Goal: Task Accomplishment & Management: Manage account settings

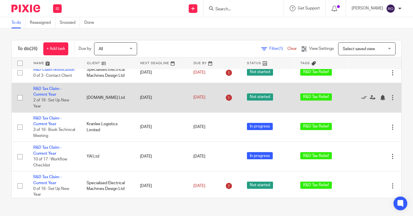
scroll to position [265, 0]
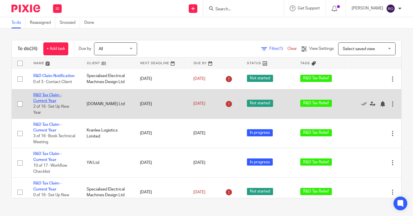
click at [52, 103] on link "R&D Tax Claim - Current Year" at bounding box center [47, 98] width 28 height 10
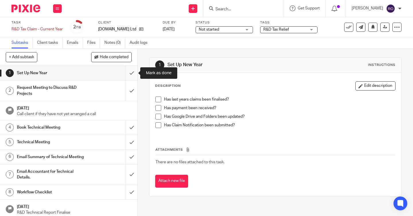
click at [128, 76] on input "submit" at bounding box center [68, 73] width 137 height 14
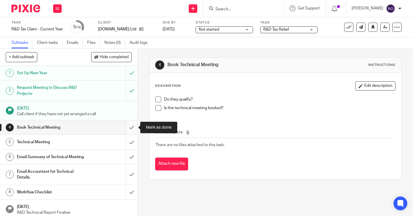
click at [131, 128] on input "submit" at bounding box center [68, 127] width 137 height 14
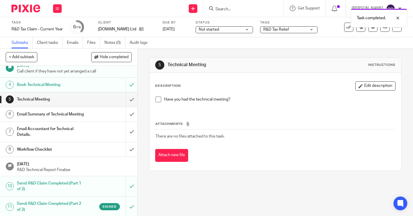
scroll to position [47, 0]
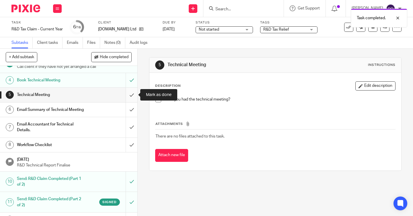
click at [132, 98] on input "submit" at bounding box center [68, 95] width 137 height 14
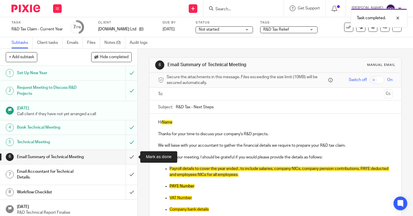
click at [132, 159] on input "submit" at bounding box center [68, 157] width 137 height 14
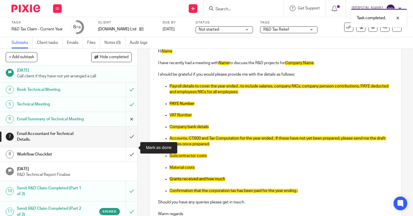
scroll to position [44, 0]
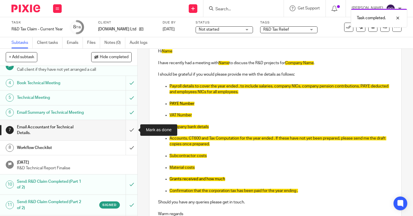
click at [129, 130] on input "submit" at bounding box center [68, 130] width 137 height 20
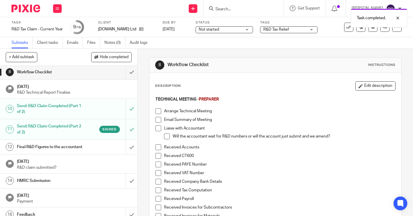
scroll to position [121, 0]
click at [132, 147] on input "submit" at bounding box center [68, 146] width 137 height 14
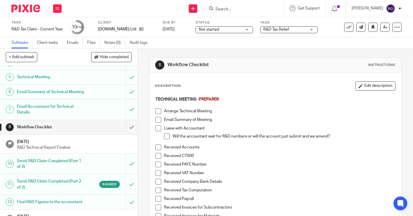
scroll to position [66, 0]
click at [29, 10] on img at bounding box center [25, 9] width 29 height 8
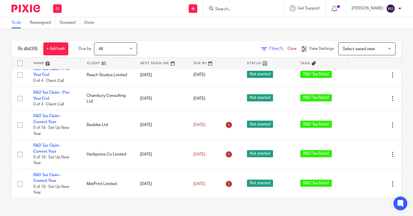
scroll to position [68, 0]
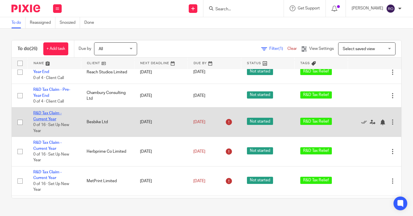
click at [47, 116] on link "R&D Tax Claim - Current Year" at bounding box center [47, 116] width 28 height 10
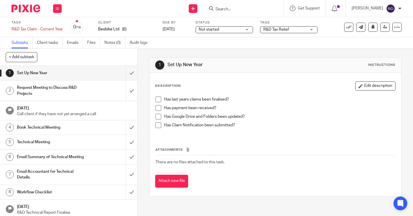
click at [240, 32] on span "Not started" at bounding box center [220, 30] width 43 height 6
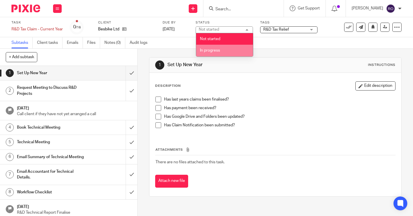
click at [234, 47] on li "In progress" at bounding box center [224, 51] width 57 height 12
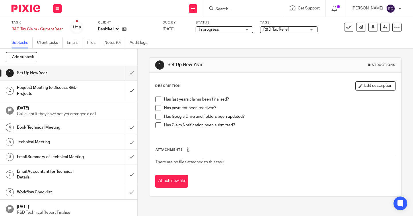
click at [225, 60] on div "1 Set Up New Year Instructions" at bounding box center [275, 64] width 240 height 9
click at [131, 72] on input "submit" at bounding box center [68, 73] width 137 height 14
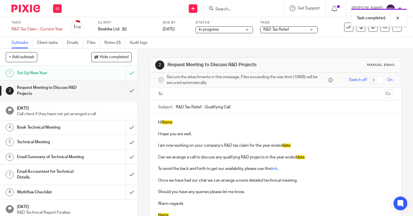
click at [132, 89] on input "submit" at bounding box center [68, 91] width 137 height 20
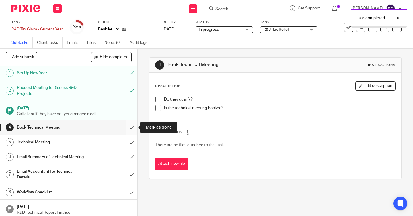
click at [132, 123] on input "submit" at bounding box center [68, 127] width 137 height 14
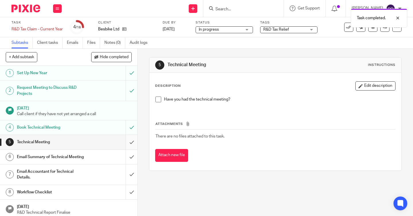
click at [131, 142] on input "submit" at bounding box center [68, 142] width 137 height 14
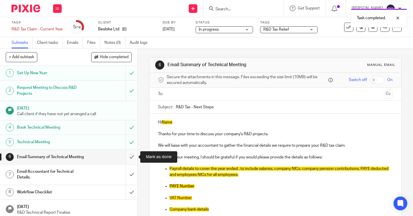
click at [132, 156] on input "submit" at bounding box center [68, 157] width 137 height 14
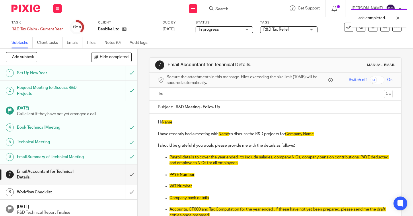
click at [29, 9] on img at bounding box center [25, 9] width 29 height 8
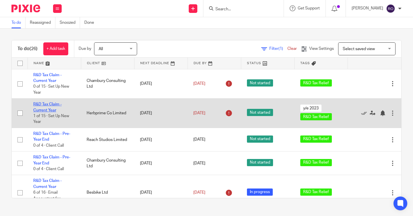
click at [51, 107] on link "R&D Tax Claim - Current Year" at bounding box center [47, 107] width 28 height 10
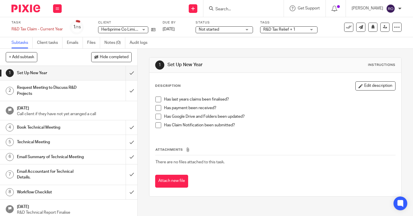
click at [242, 28] on span "Not started" at bounding box center [220, 30] width 43 height 6
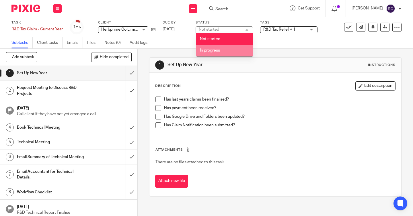
click at [234, 51] on li "In progress" at bounding box center [224, 51] width 57 height 12
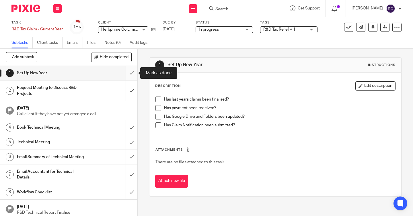
click at [128, 71] on input "submit" at bounding box center [68, 73] width 137 height 14
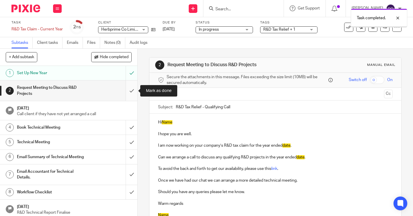
click at [133, 87] on input "submit" at bounding box center [68, 91] width 137 height 20
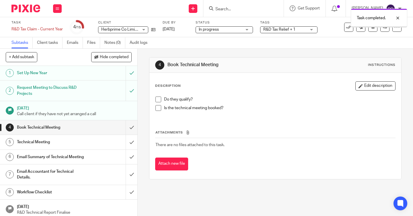
click at [132, 128] on input "submit" at bounding box center [68, 127] width 137 height 14
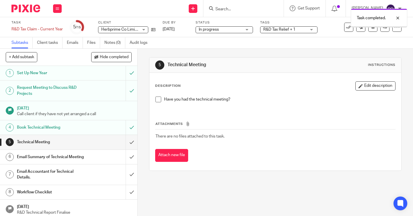
click at [132, 141] on input "submit" at bounding box center [68, 142] width 137 height 14
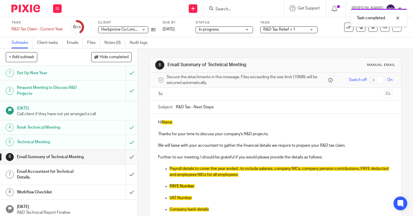
click at [132, 156] on input "submit" at bounding box center [68, 157] width 137 height 14
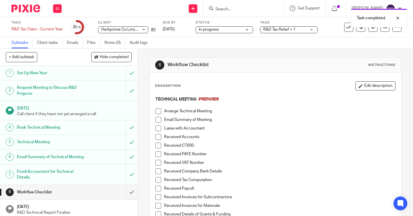
click at [35, 7] on img at bounding box center [25, 9] width 29 height 8
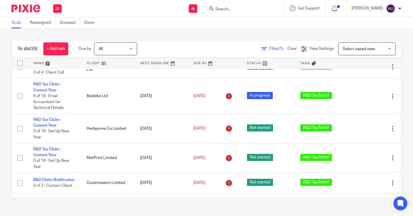
scroll to position [118, 0]
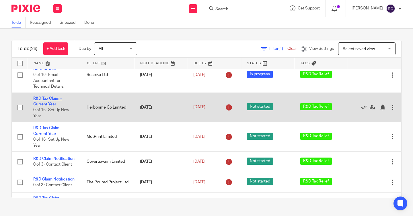
click at [48, 101] on link "R&D Tax Claim - Current Year" at bounding box center [47, 102] width 28 height 10
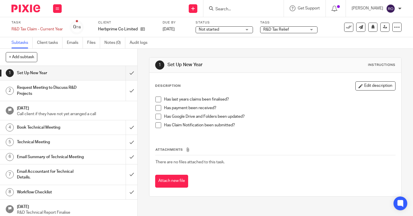
click at [225, 29] on span "Not started" at bounding box center [220, 30] width 43 height 6
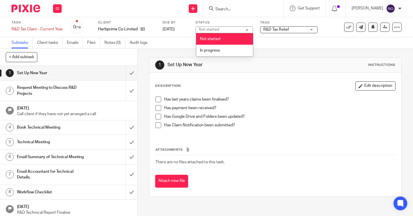
click at [222, 47] on li "In progress" at bounding box center [224, 51] width 57 height 12
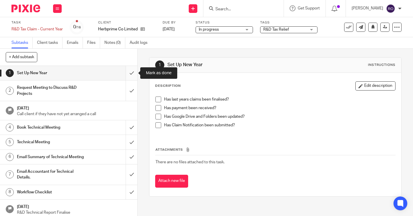
click at [134, 74] on input "submit" at bounding box center [68, 73] width 137 height 14
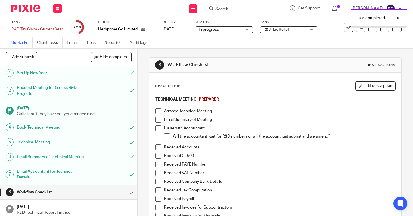
click at [31, 8] on img at bounding box center [25, 9] width 29 height 8
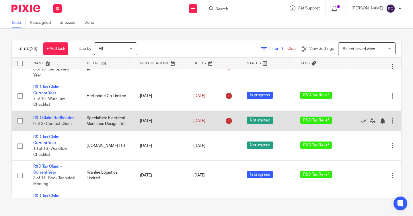
scroll to position [237, 0]
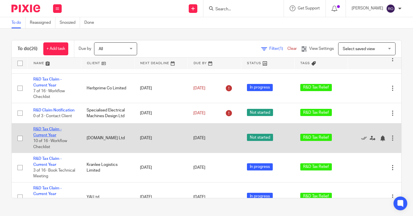
click at [52, 135] on link "R&D Tax Claim - Current Year" at bounding box center [47, 132] width 28 height 10
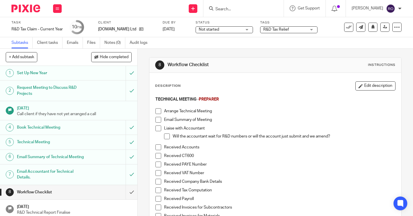
click at [231, 28] on span "Not started" at bounding box center [220, 30] width 43 height 6
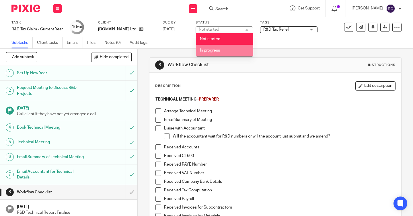
click at [219, 54] on li "In progress" at bounding box center [224, 51] width 57 height 12
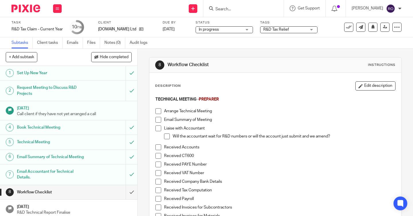
click at [35, 10] on img at bounding box center [25, 9] width 29 height 8
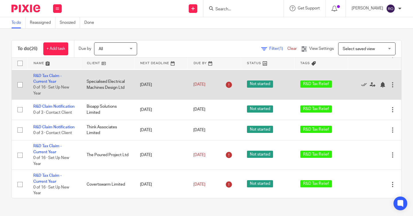
scroll to position [379, 0]
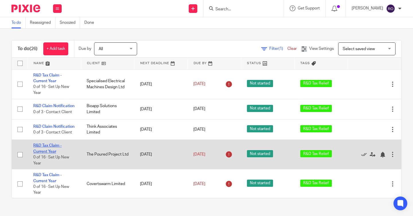
click at [54, 153] on link "R&D Tax Claim - Current Year" at bounding box center [47, 149] width 28 height 10
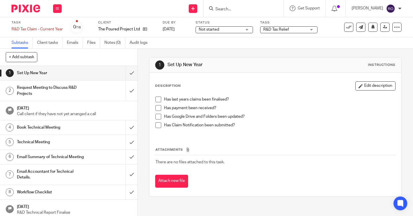
click at [240, 32] on span "Not started" at bounding box center [220, 30] width 43 height 6
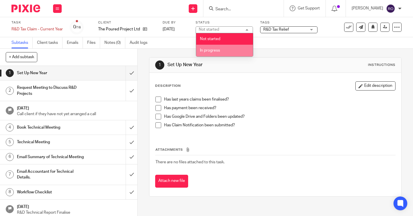
click at [236, 49] on li "In progress" at bounding box center [224, 51] width 57 height 12
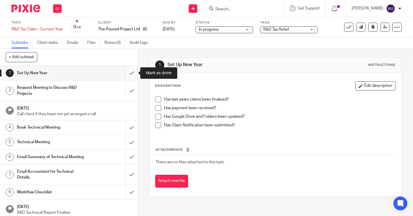
click at [133, 73] on input "submit" at bounding box center [68, 73] width 137 height 14
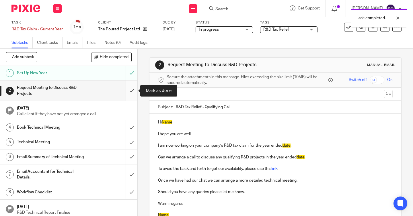
click at [131, 88] on input "submit" at bounding box center [68, 91] width 137 height 20
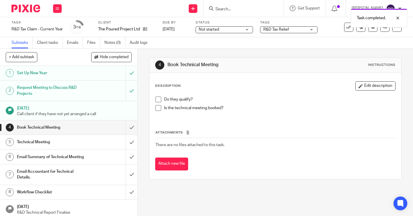
click at [35, 7] on img at bounding box center [25, 9] width 29 height 8
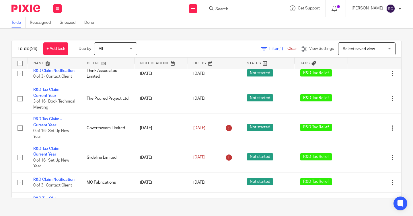
scroll to position [437, 0]
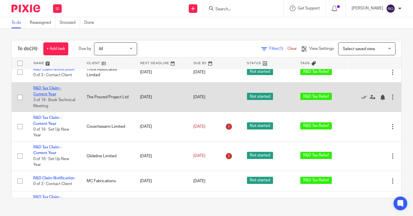
click at [47, 96] on link "R&D Tax Claim - Current Year" at bounding box center [47, 91] width 28 height 10
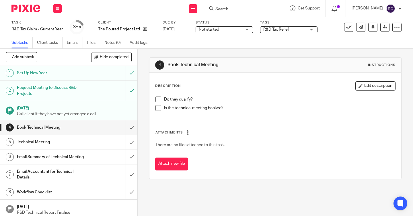
click at [248, 33] on div "Status Not started Not started Not started In progress 1" at bounding box center [223, 27] width 57 height 14
click at [246, 32] on div "Not started Not started" at bounding box center [223, 29] width 57 height 7
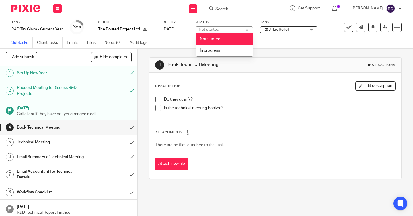
click at [232, 48] on li "In progress" at bounding box center [224, 51] width 57 height 12
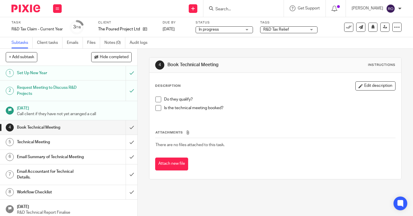
click at [221, 41] on div "Subtasks Client tasks Emails Files Notes (0) Audit logs" at bounding box center [206, 42] width 413 height 11
click at [28, 11] on img at bounding box center [25, 9] width 29 height 8
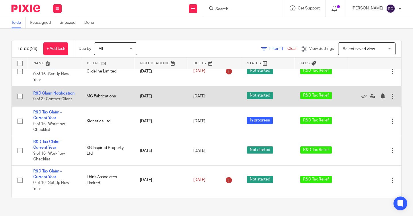
scroll to position [523, 0]
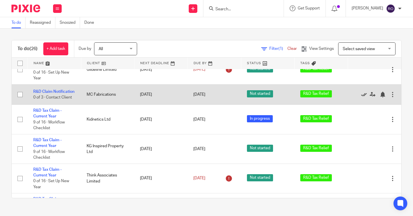
click at [365, 97] on icon at bounding box center [364, 95] width 6 height 6
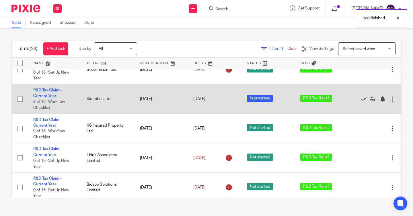
scroll to position [533, 0]
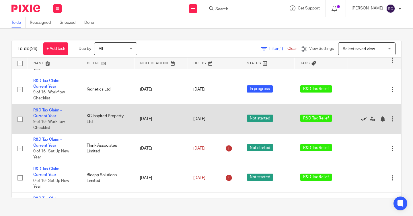
click at [362, 122] on icon at bounding box center [364, 119] width 6 height 6
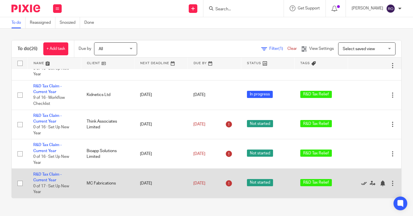
click at [363, 186] on icon at bounding box center [364, 184] width 6 height 6
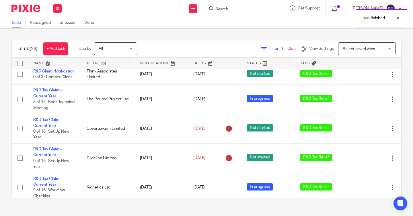
scroll to position [433, 0]
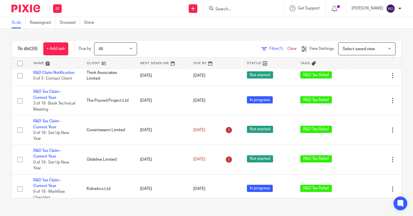
click at [344, 12] on div at bounding box center [336, 8] width 20 height 17
click at [340, 5] on span at bounding box center [338, 6] width 3 height 3
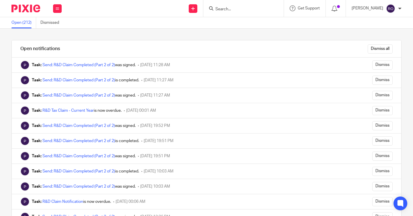
click at [29, 10] on img at bounding box center [25, 9] width 29 height 8
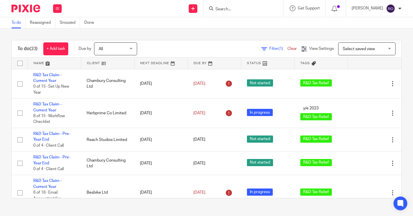
click at [247, 35] on div "To do (23) + Add task Due by All All Today Tomorrow This week Next week This mo…" at bounding box center [206, 119] width 413 height 181
click at [331, 33] on div "To do (23) + Add task Due by All All Today Tomorrow This week Next week This mo…" at bounding box center [206, 119] width 413 height 181
click at [302, 33] on div "To do (23) + Add task Due by All All Today Tomorrow This week Next week This mo…" at bounding box center [206, 119] width 413 height 181
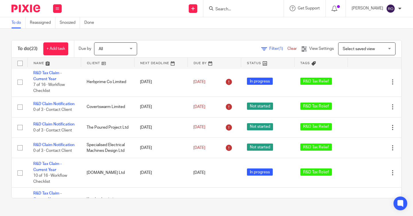
scroll to position [206, 0]
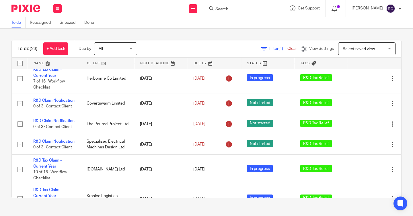
click at [289, 35] on div "To do (23) + Add task Due by All All Today Tomorrow This week Next week This mo…" at bounding box center [206, 119] width 413 height 181
click at [295, 35] on div "To do (23) + Add task Due by All All Today Tomorrow This week Next week This mo…" at bounding box center [206, 119] width 413 height 181
click at [315, 34] on div "To do (23) + Add task Due by All All Today Tomorrow This week Next week This mo…" at bounding box center [206, 119] width 413 height 181
